Goal: Information Seeking & Learning: Learn about a topic

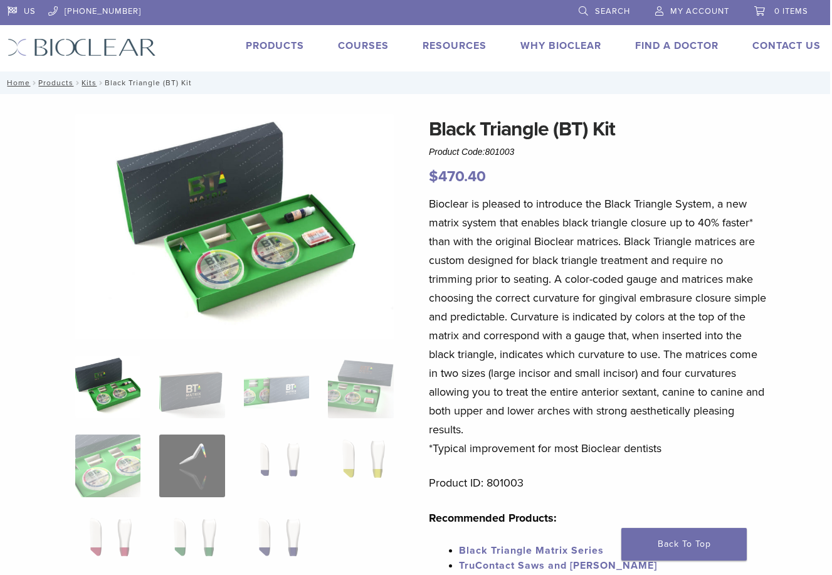
scroll to position [0, 2]
click at [277, 44] on link "Products" at bounding box center [275, 46] width 58 height 13
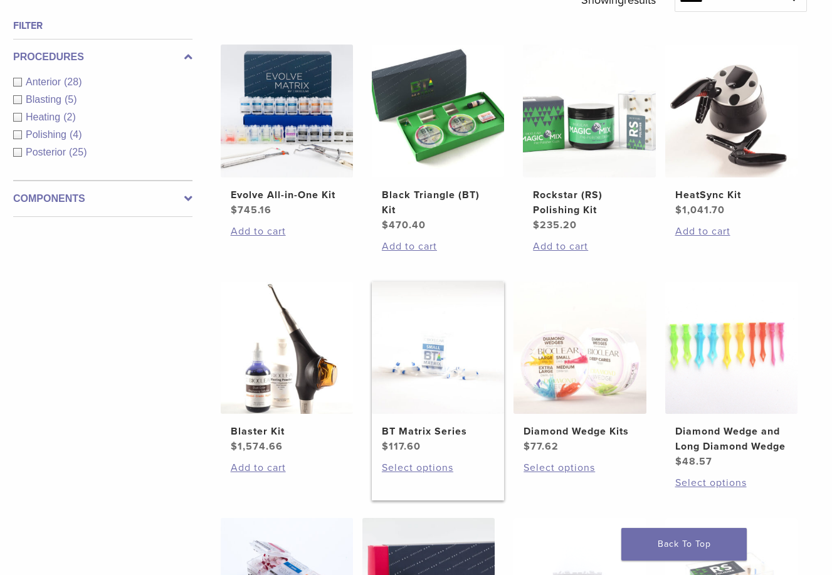
scroll to position [452, 6]
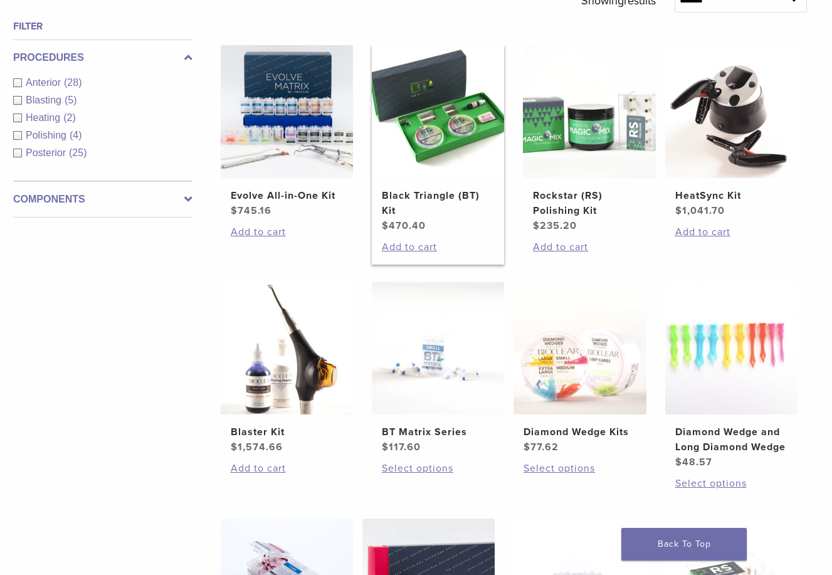
click at [453, 140] on img at bounding box center [438, 111] width 132 height 132
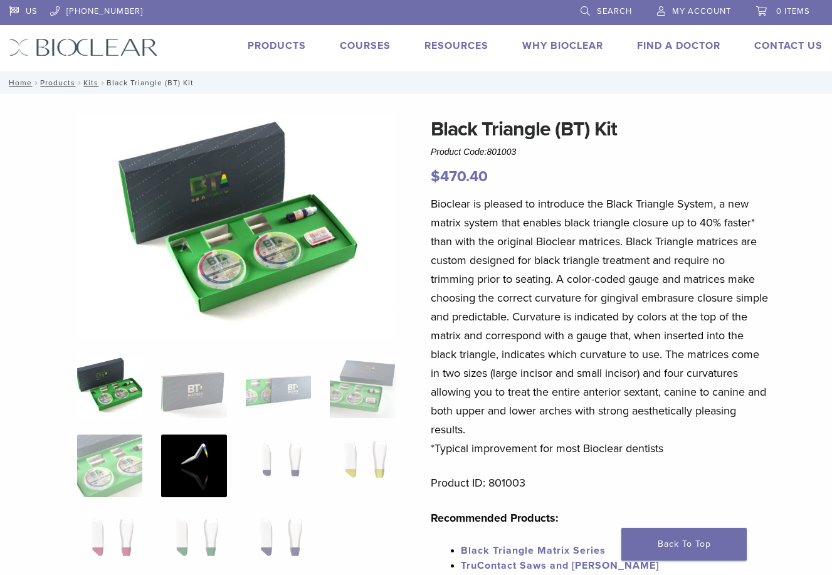
click at [183, 460] on img at bounding box center [193, 466] width 65 height 63
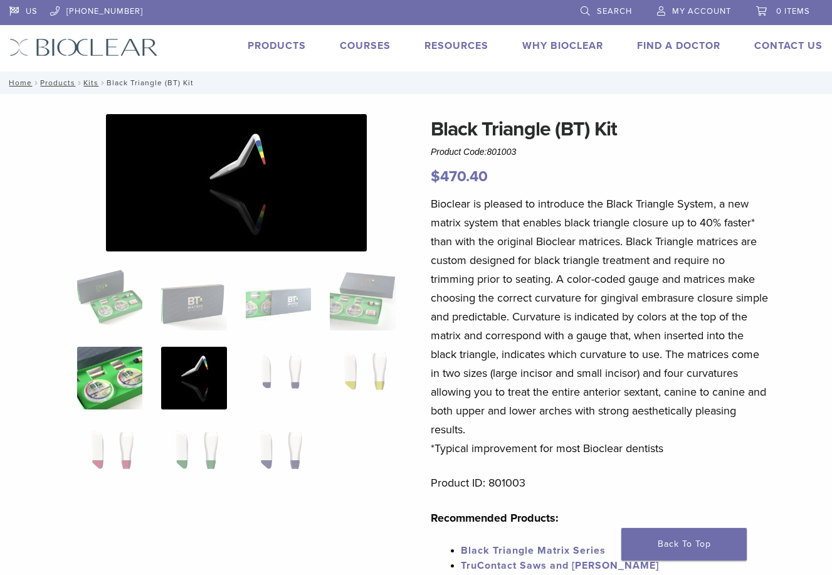
click at [117, 366] on img at bounding box center [109, 378] width 65 height 63
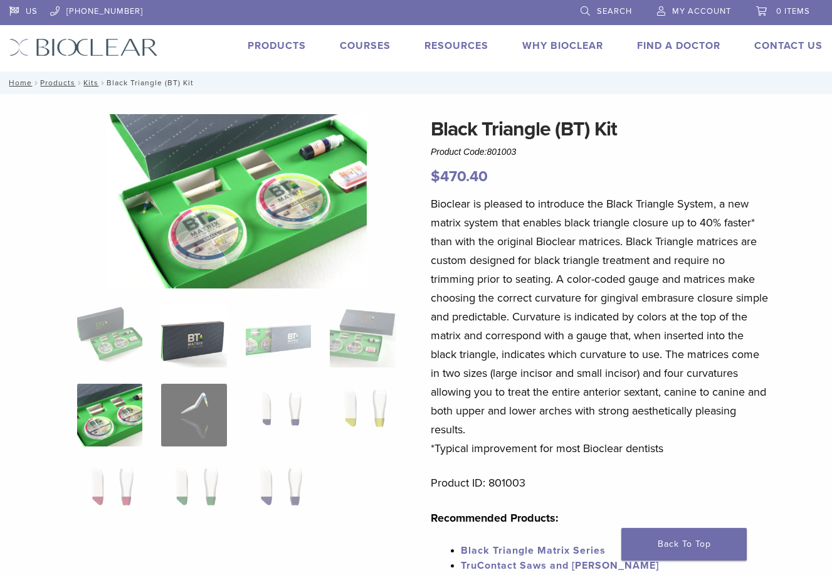
click at [193, 338] on img at bounding box center [193, 336] width 65 height 63
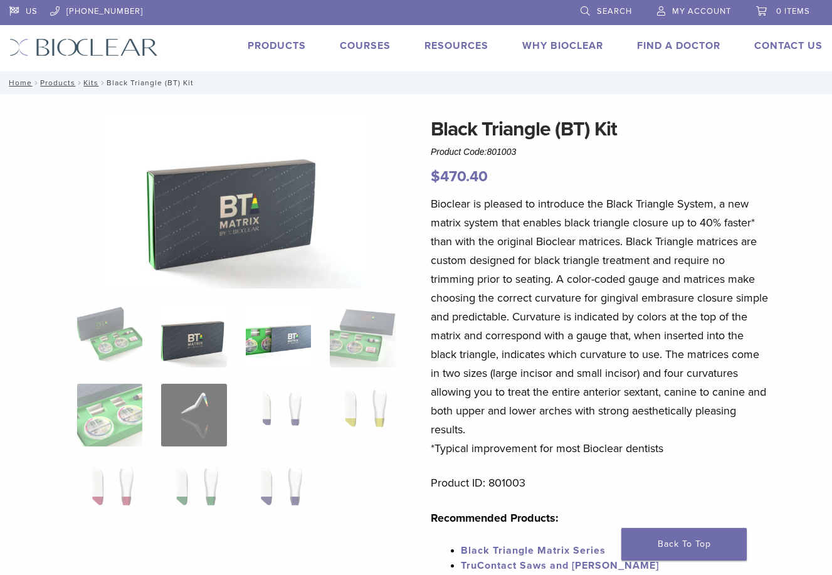
click at [261, 332] on img at bounding box center [278, 336] width 65 height 63
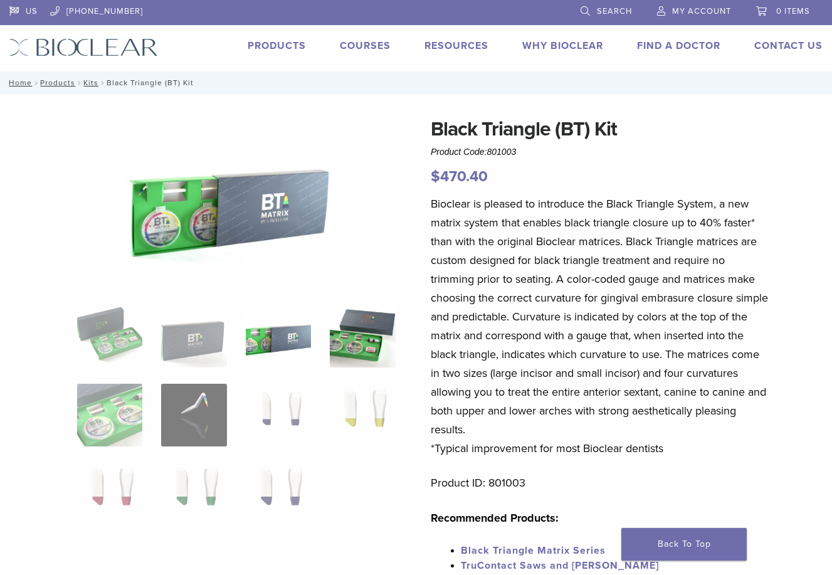
click at [363, 341] on img at bounding box center [362, 336] width 65 height 63
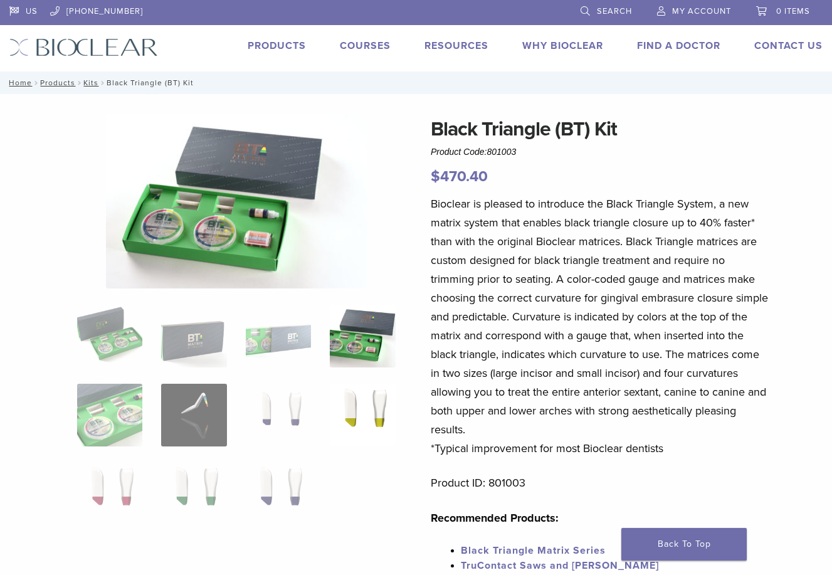
click at [370, 396] on img at bounding box center [362, 415] width 65 height 63
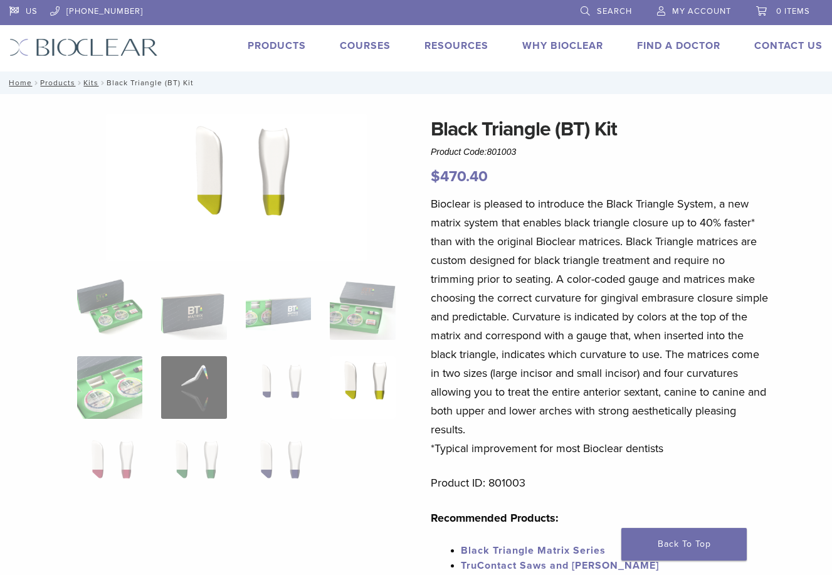
click at [315, 383] on ol at bounding box center [236, 395] width 337 height 237
click at [285, 380] on img at bounding box center [278, 387] width 65 height 63
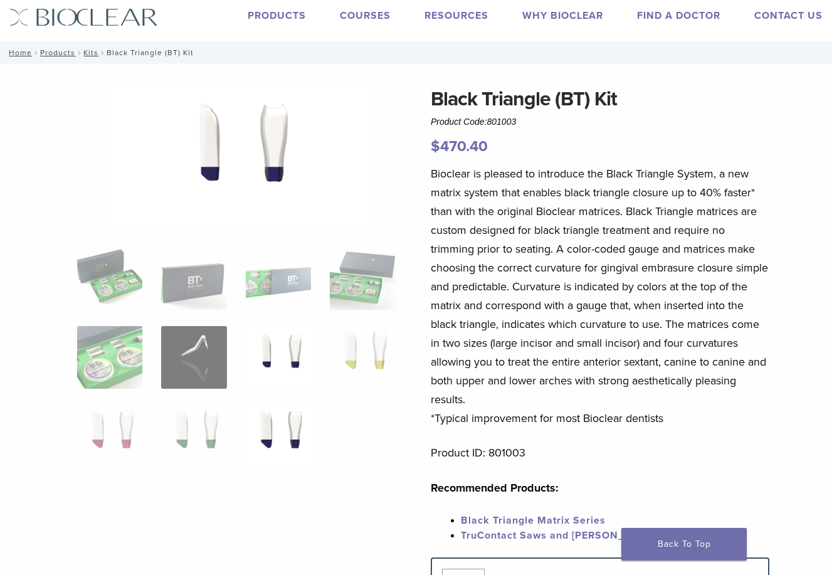
scroll to position [28, 0]
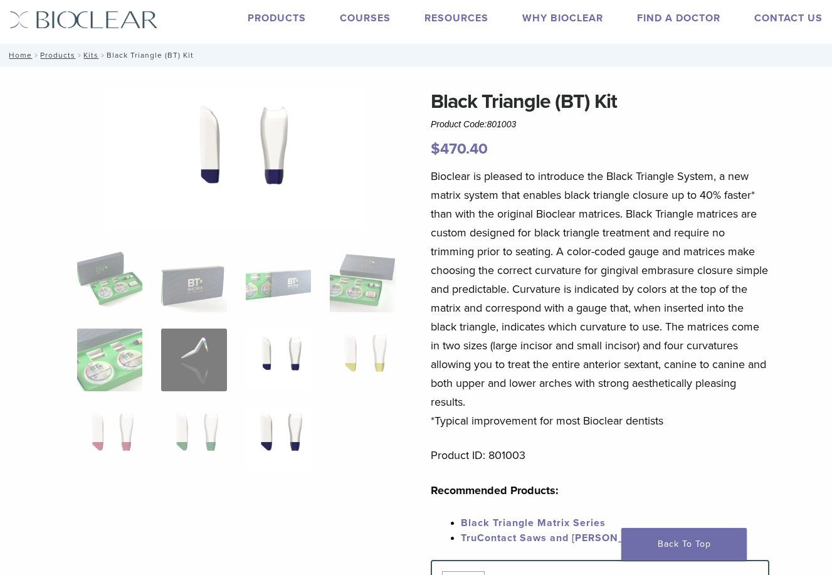
click at [283, 432] on img at bounding box center [278, 439] width 65 height 63
click at [188, 430] on img at bounding box center [193, 439] width 65 height 63
click at [119, 430] on img at bounding box center [109, 439] width 65 height 63
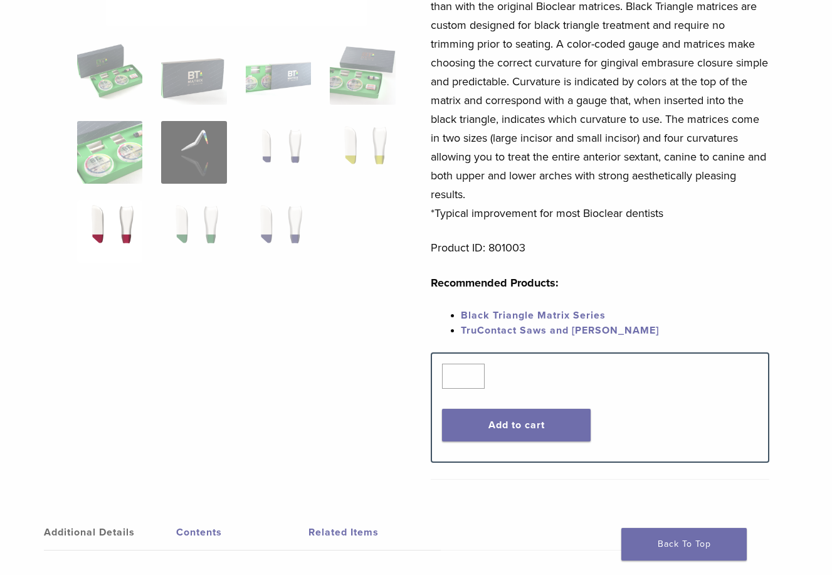
scroll to position [149, 0]
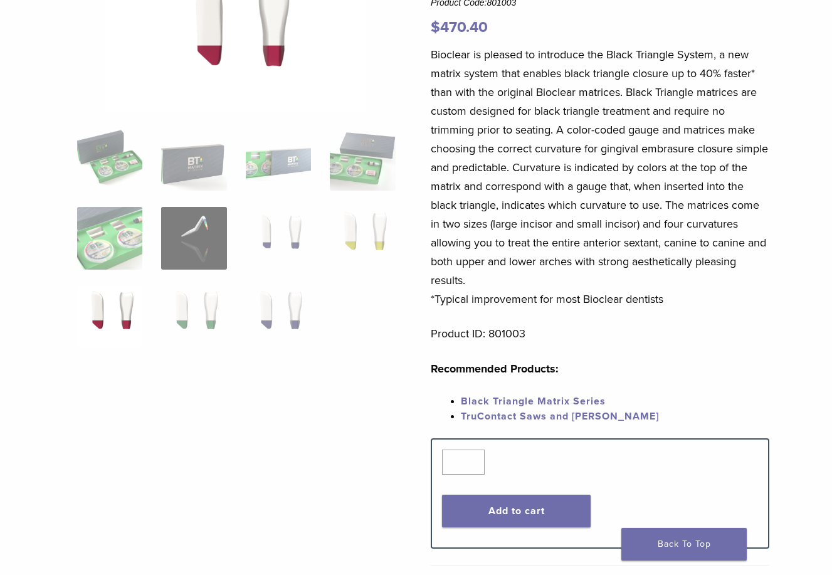
click at [509, 399] on link "Black Triangle Matrix Series" at bounding box center [533, 401] width 145 height 13
